Goal: Information Seeking & Learning: Learn about a topic

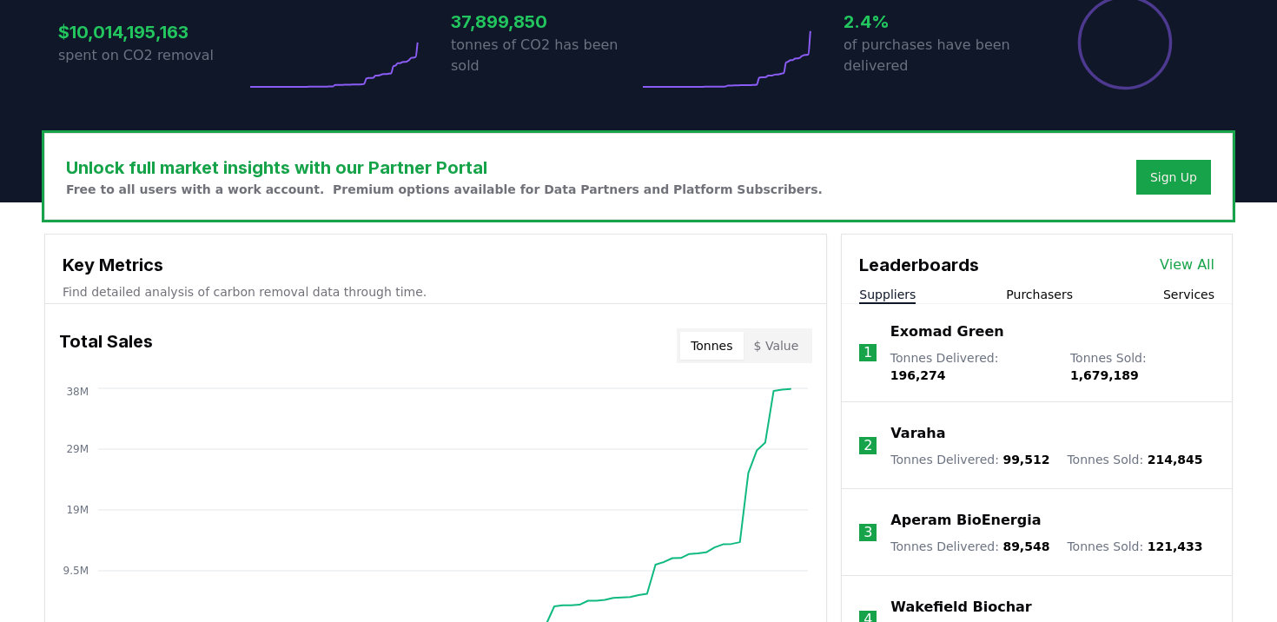
scroll to position [405, 0]
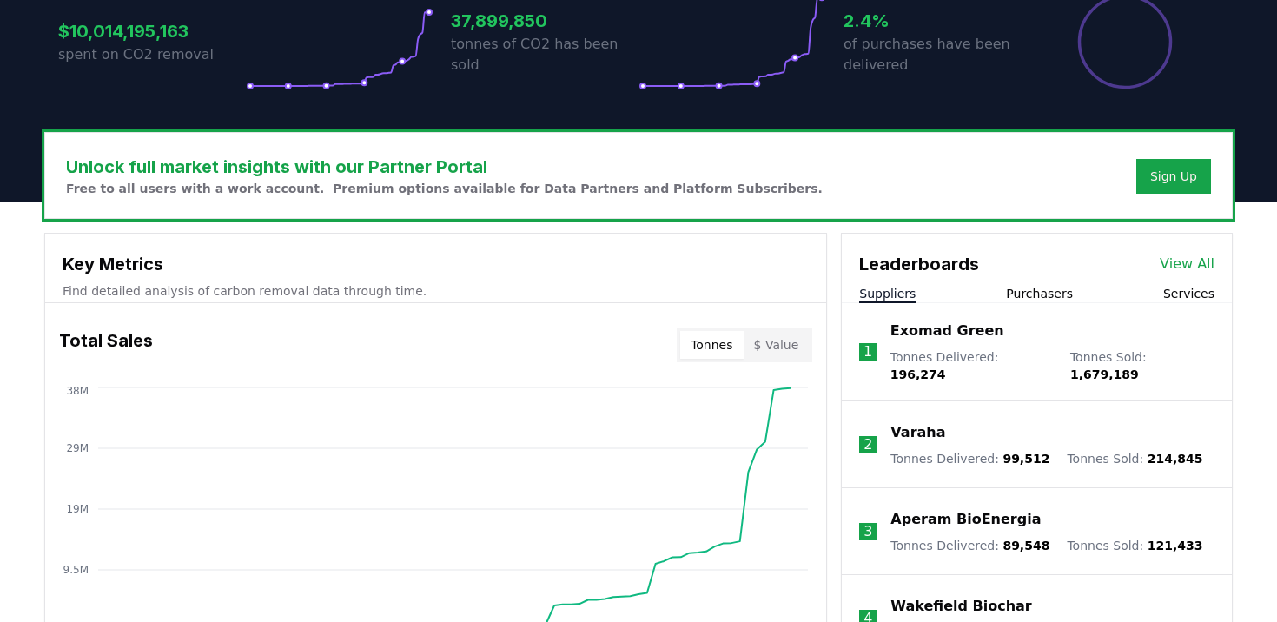
click at [1177, 251] on div "Leaderboards View All" at bounding box center [1036, 255] width 390 height 43
click at [1191, 268] on link "View All" at bounding box center [1186, 264] width 55 height 21
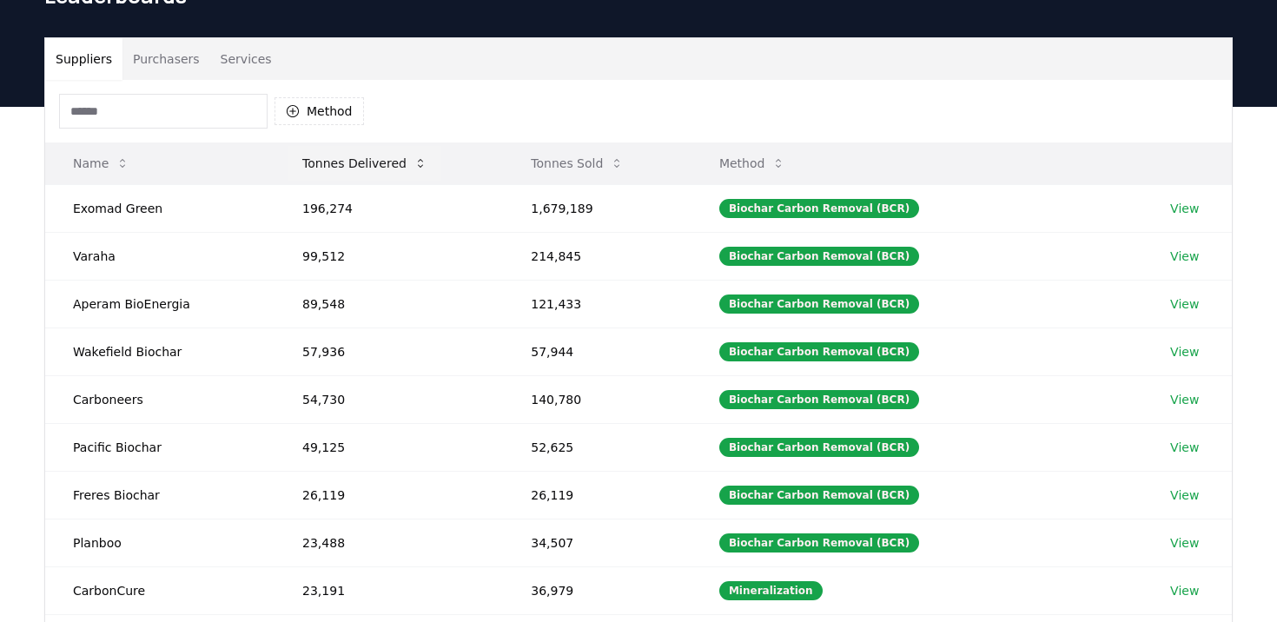
scroll to position [99, 0]
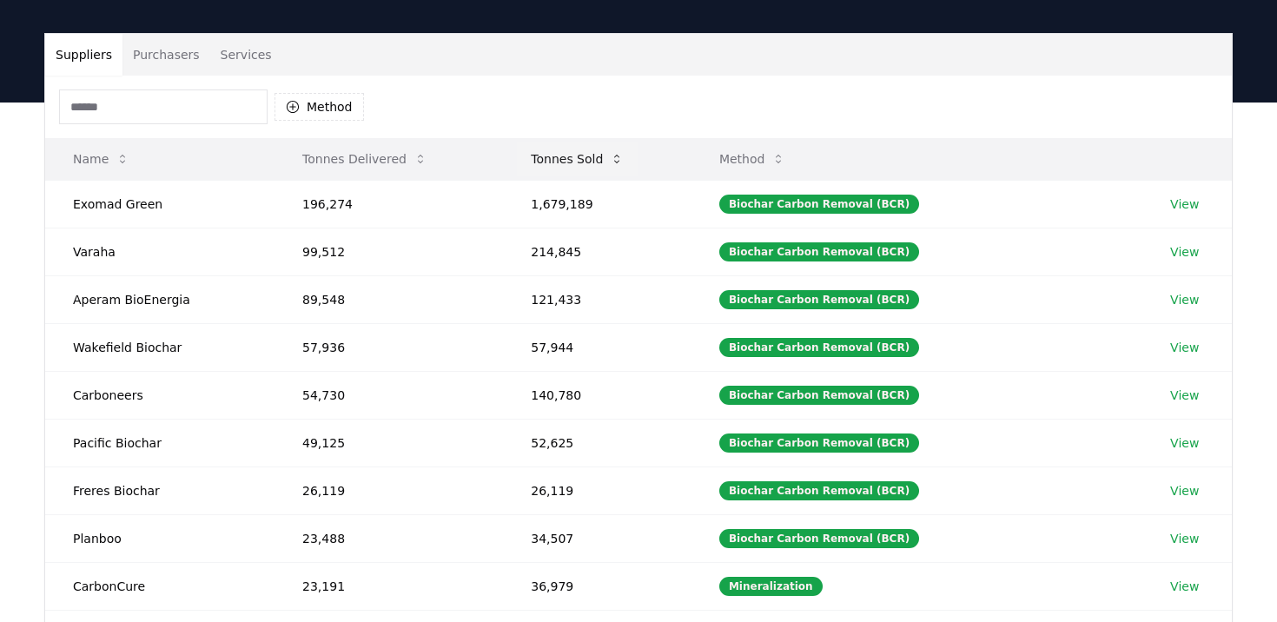
click at [553, 157] on button "Tonnes Sold" at bounding box center [577, 159] width 121 height 35
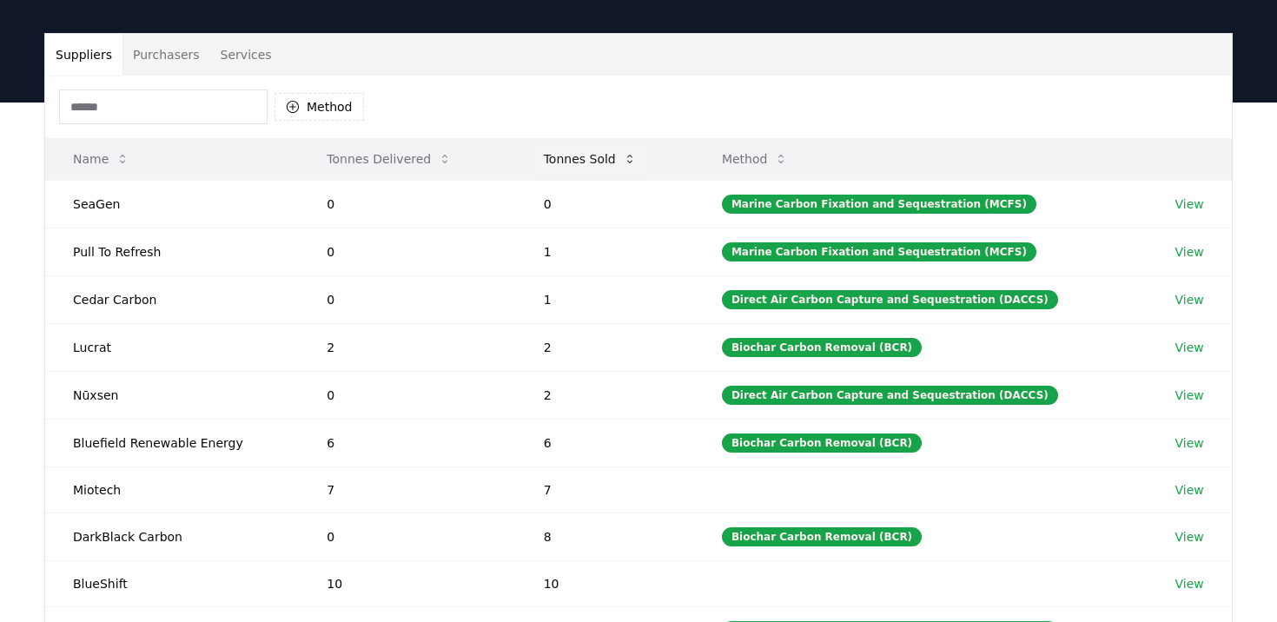
click at [553, 157] on button "Tonnes Sold" at bounding box center [590, 159] width 121 height 35
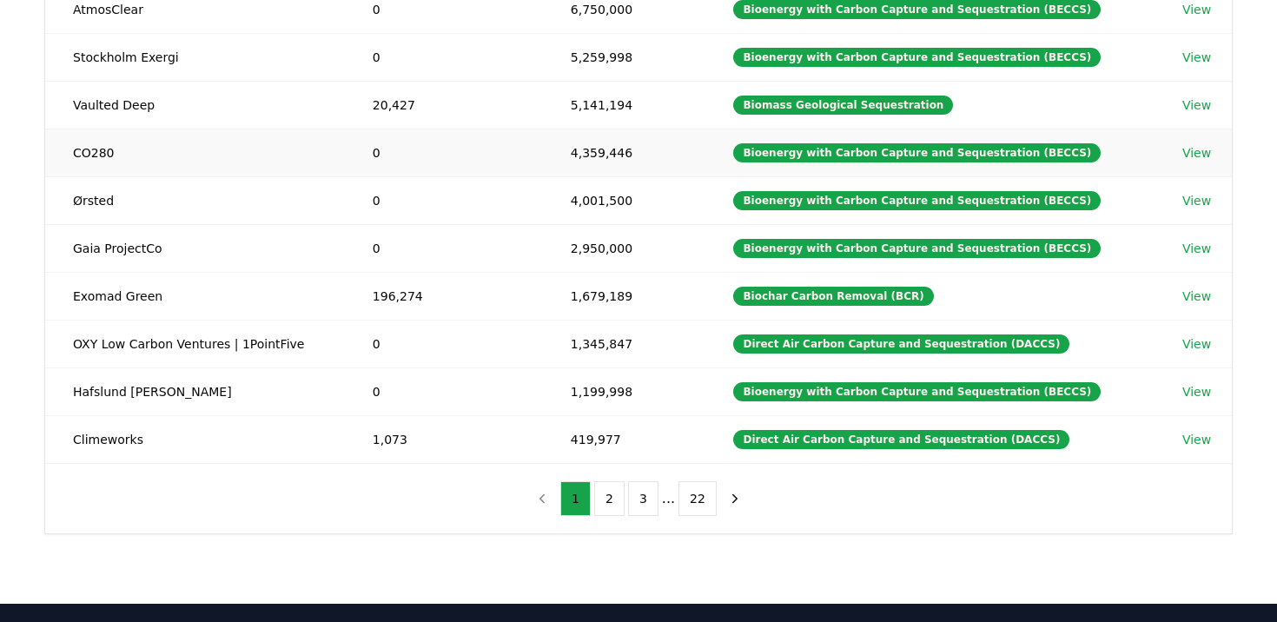
scroll to position [293, 0]
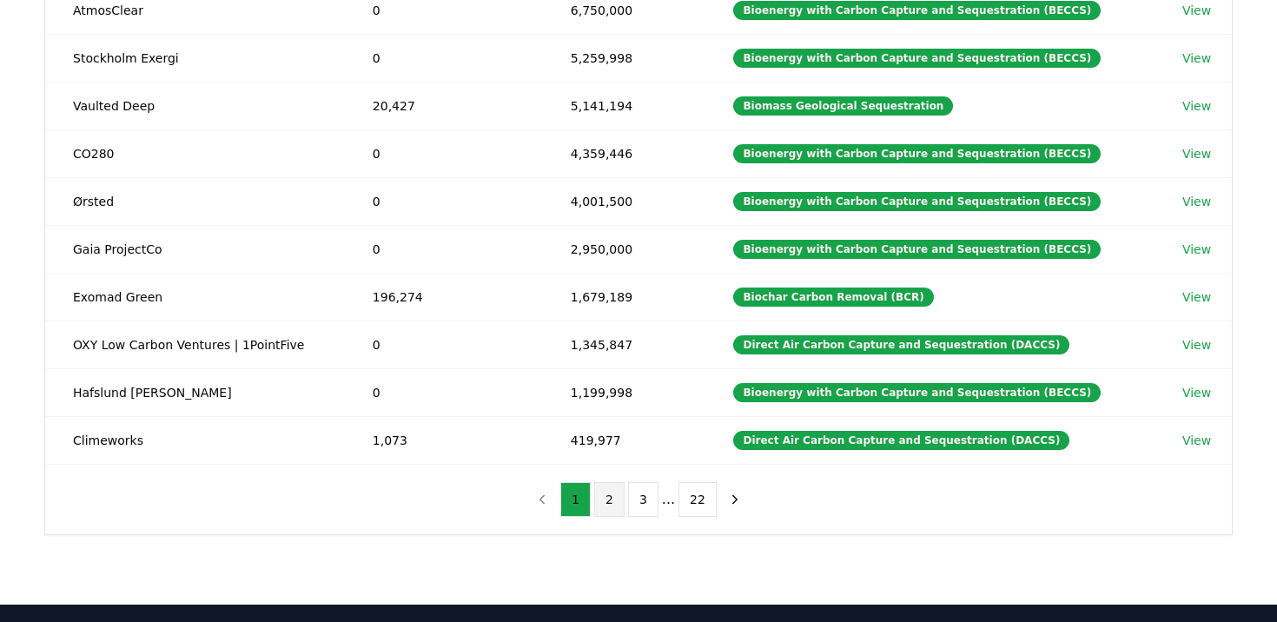
click at [611, 505] on button "2" at bounding box center [609, 499] width 30 height 35
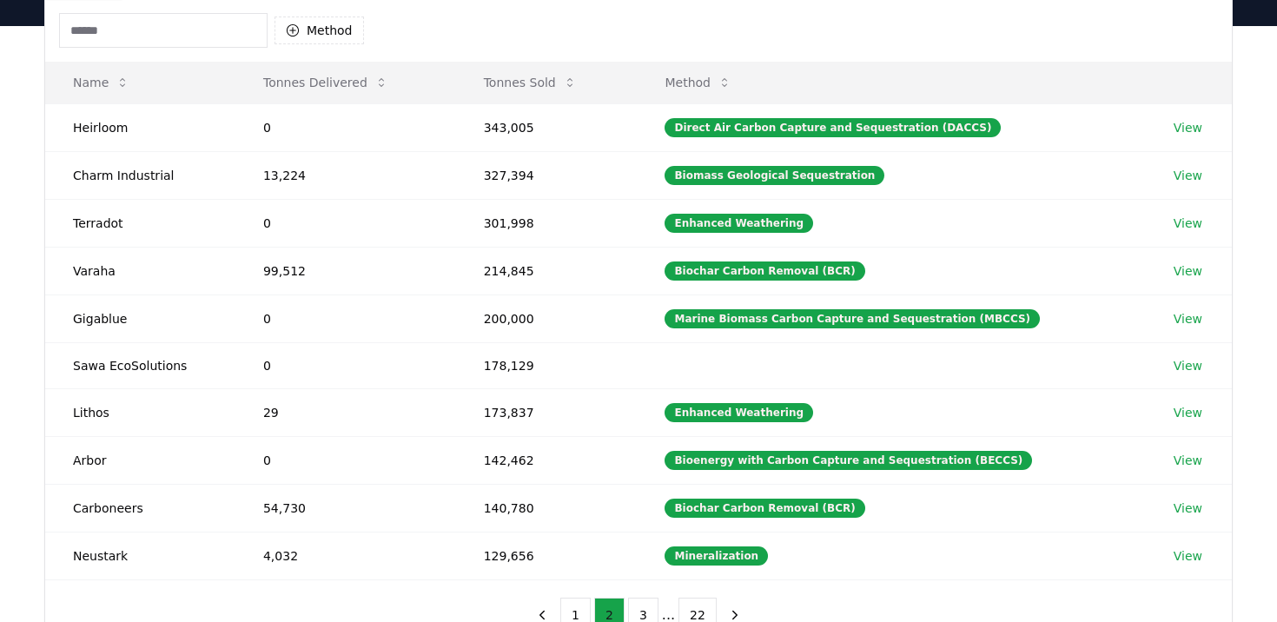
scroll to position [181, 0]
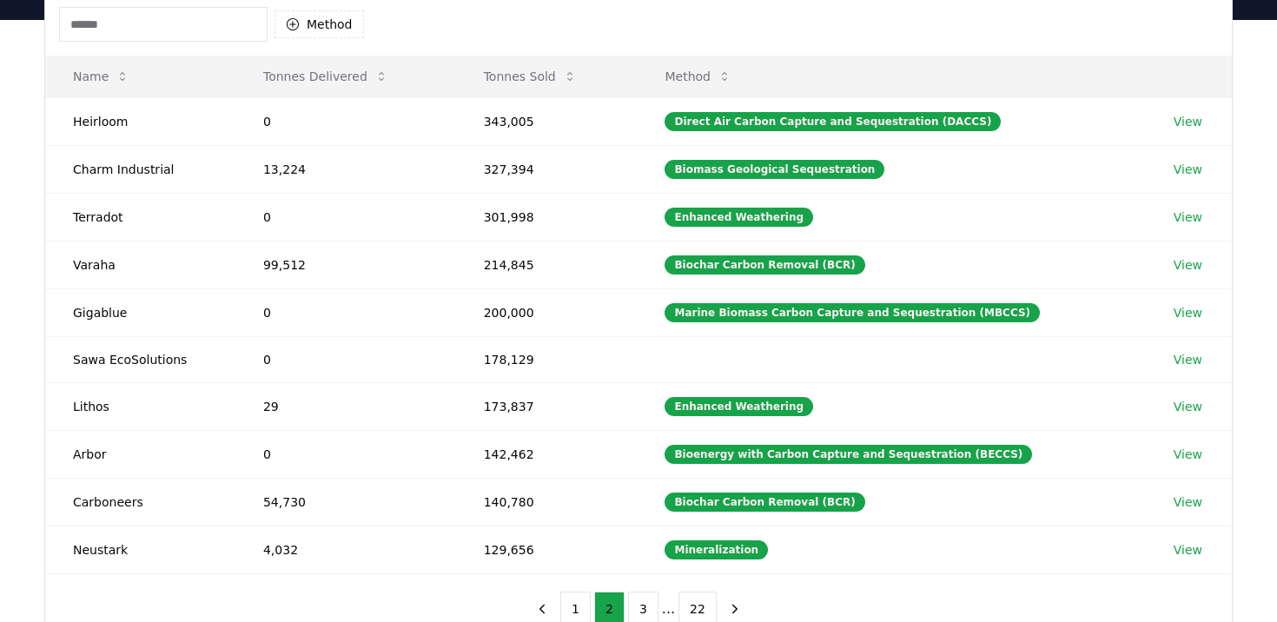
click at [141, 20] on input at bounding box center [163, 24] width 208 height 35
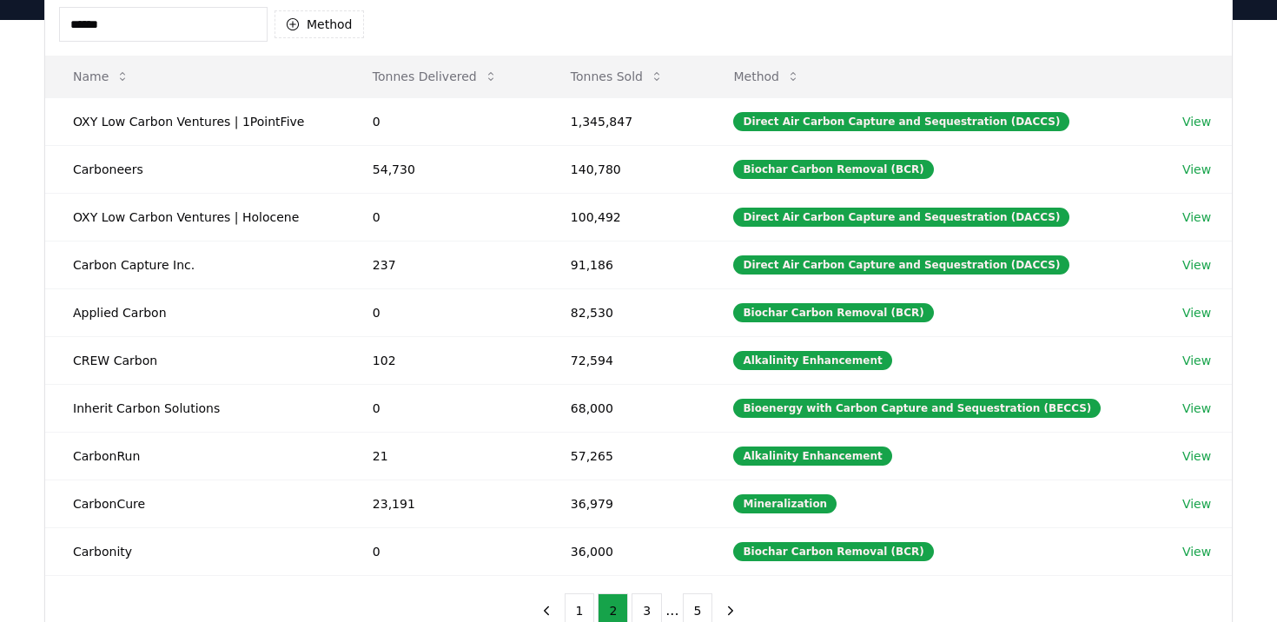
type input "******"
